Goal: Task Accomplishment & Management: Complete application form

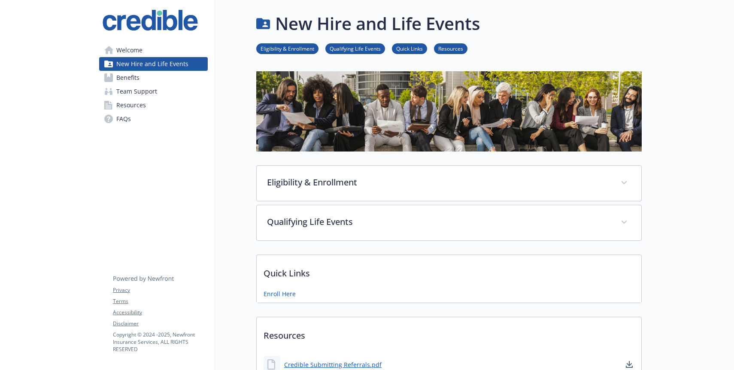
scroll to position [5, 0]
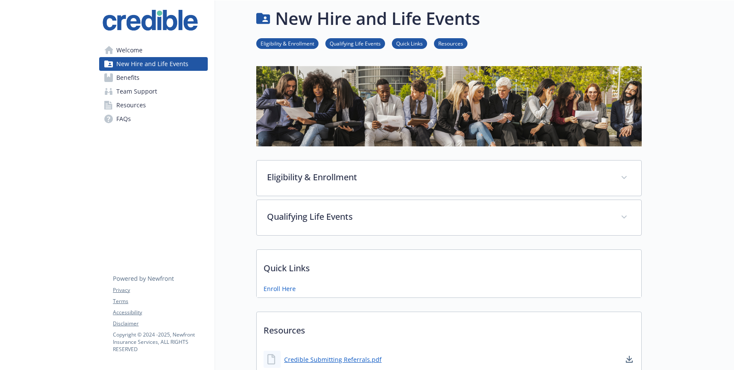
click at [294, 42] on link "Eligibility & Enrollment" at bounding box center [287, 43] width 62 height 8
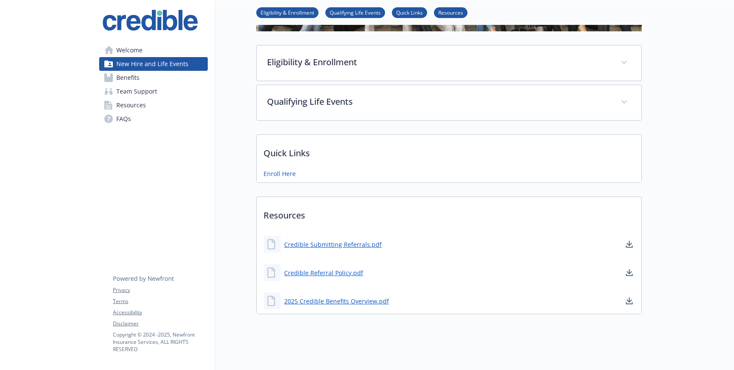
scroll to position [126, 0]
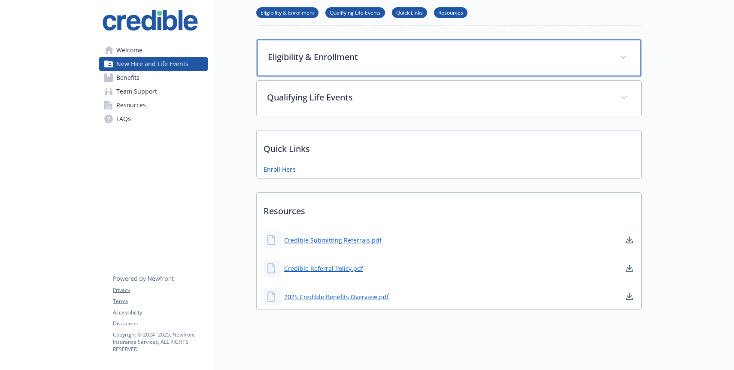
click at [301, 45] on div "Eligibility & Enrollment" at bounding box center [449, 57] width 385 height 37
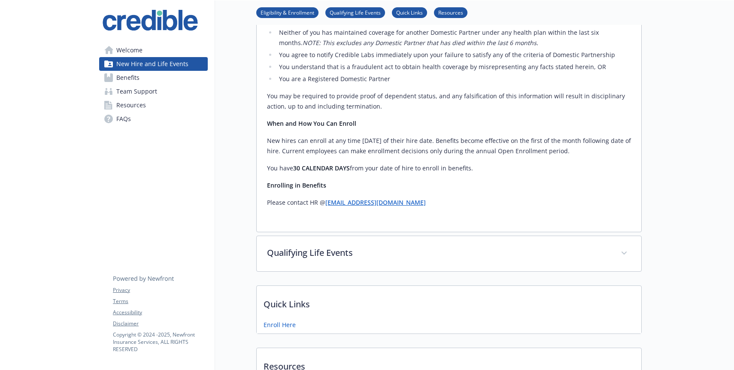
scroll to position [532, 0]
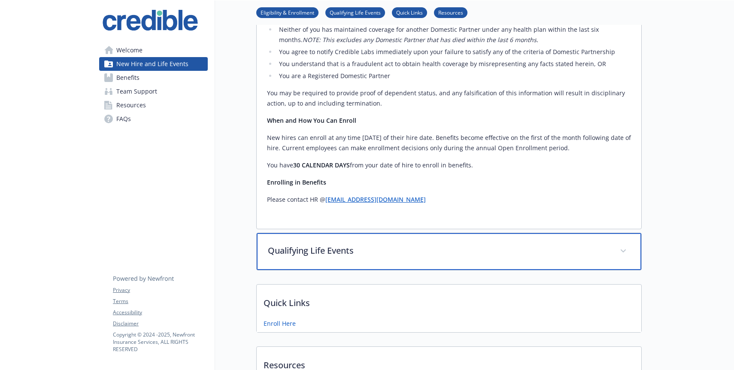
click at [312, 246] on p "Qualifying Life Events" at bounding box center [439, 250] width 342 height 13
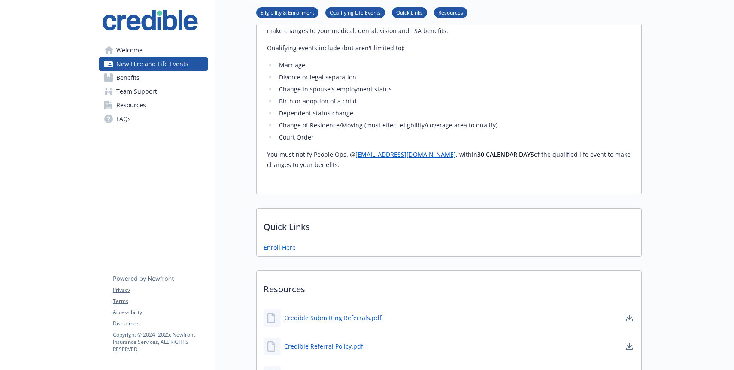
scroll to position [840, 0]
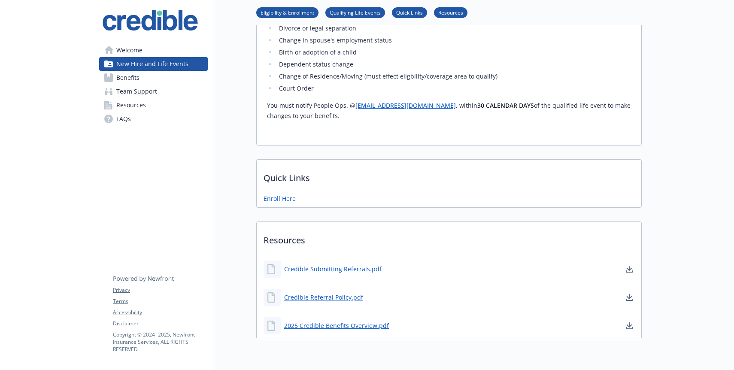
click at [305, 171] on p "Quick Links" at bounding box center [449, 176] width 385 height 32
click at [281, 194] on link "Enroll Here" at bounding box center [281, 199] width 34 height 11
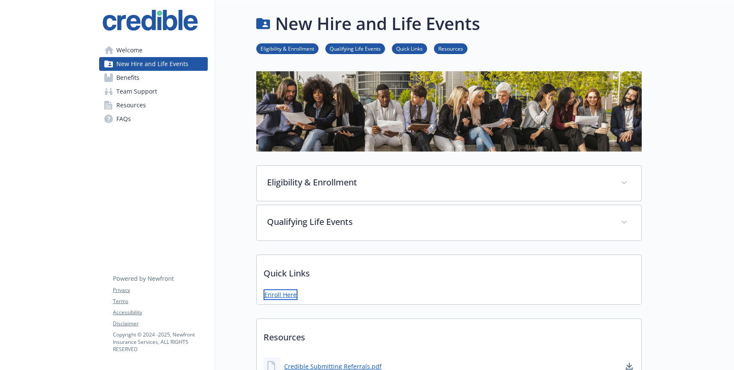
click at [284, 295] on link "Enroll Here" at bounding box center [281, 294] width 34 height 11
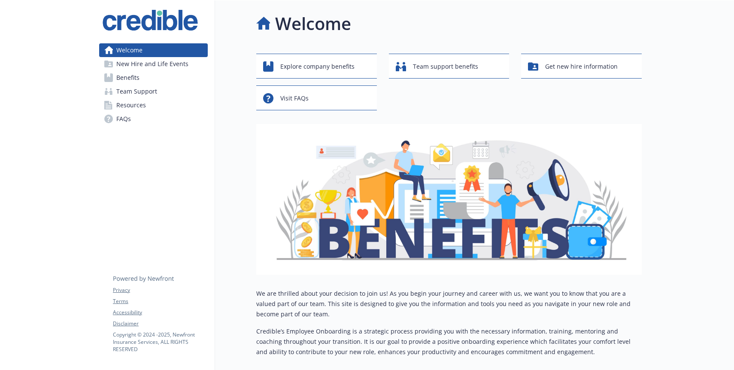
click at [152, 77] on link "Benefits" at bounding box center [153, 78] width 109 height 14
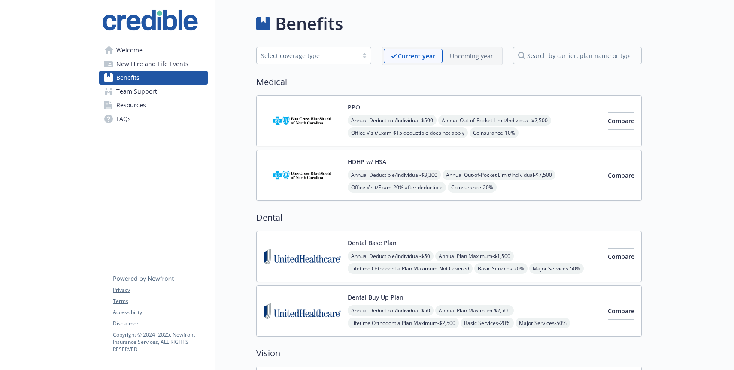
click at [137, 105] on span "Resources" at bounding box center [131, 105] width 30 height 14
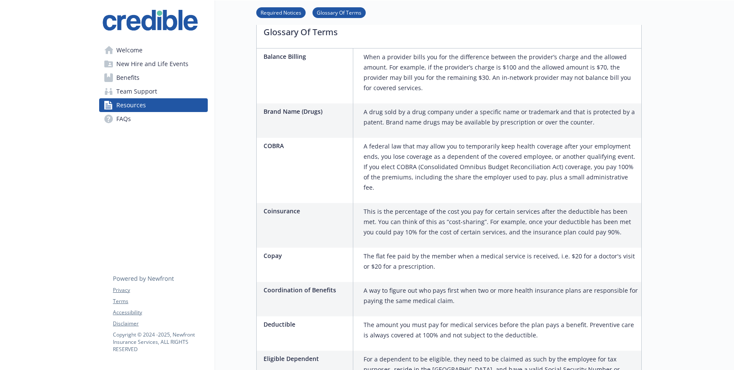
scroll to position [499, 0]
